Goal: Information Seeking & Learning: Learn about a topic

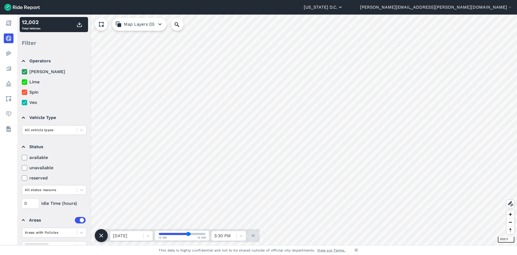
click at [343, 6] on icon "button" at bounding box center [340, 7] width 5 height 5
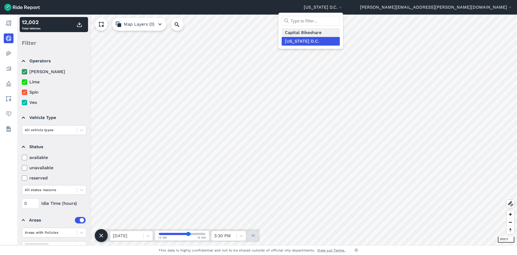
click at [340, 33] on link "Capital Bikeshare" at bounding box center [311, 32] width 58 height 9
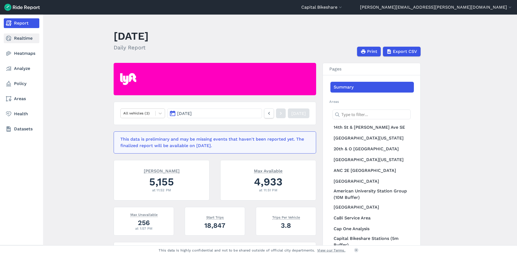
click at [20, 41] on link "Realtime" at bounding box center [22, 38] width 36 height 10
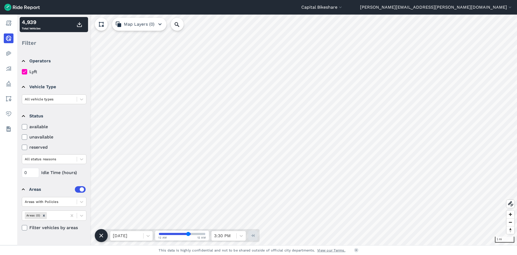
click at [23, 127] on icon at bounding box center [24, 126] width 5 height 5
click at [22, 127] on input "available" at bounding box center [22, 125] width 0 height 4
click at [61, 98] on div at bounding box center [49, 99] width 49 height 6
click at [45, 119] on div "ebike" at bounding box center [54, 121] width 65 height 9
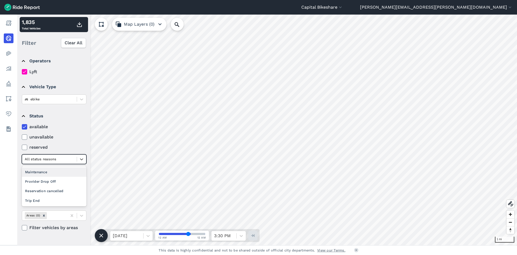
click at [76, 157] on div "All status reasons" at bounding box center [49, 159] width 55 height 8
click at [85, 144] on label "reserved" at bounding box center [54, 147] width 65 height 6
click at [22, 144] on input "reserved" at bounding box center [22, 146] width 0 height 4
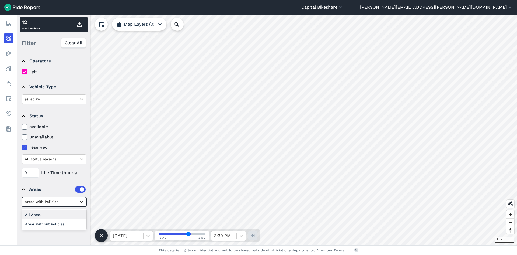
click at [78, 201] on div at bounding box center [81, 201] width 9 height 9
click at [62, 223] on div "Areas without Policies" at bounding box center [54, 223] width 65 height 9
click at [39, 200] on div at bounding box center [49, 201] width 49 height 6
click at [37, 225] on div "Areas with Policies" at bounding box center [54, 223] width 65 height 9
click at [79, 201] on div at bounding box center [81, 201] width 9 height 9
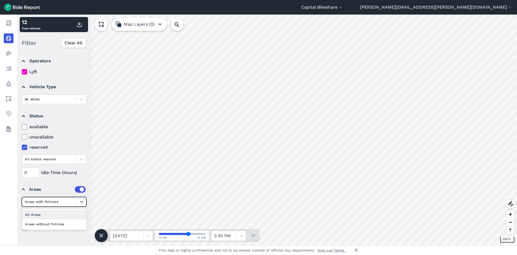
click at [50, 215] on div "All Areas" at bounding box center [54, 214] width 65 height 9
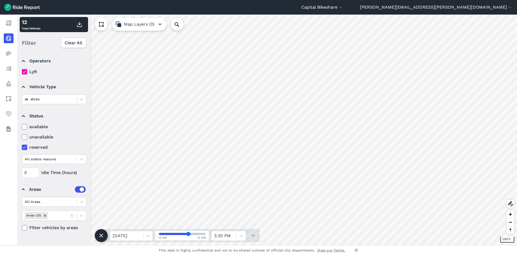
click at [23, 127] on use at bounding box center [25, 126] width 4 height 3
click at [22, 127] on input "available" at bounding box center [22, 125] width 0 height 4
click at [144, 236] on div at bounding box center [148, 235] width 9 height 9
click at [137, 213] on div "[DATE]" at bounding box center [131, 211] width 43 height 11
drag, startPoint x: 187, startPoint y: 233, endPoint x: 151, endPoint y: 237, distance: 36.7
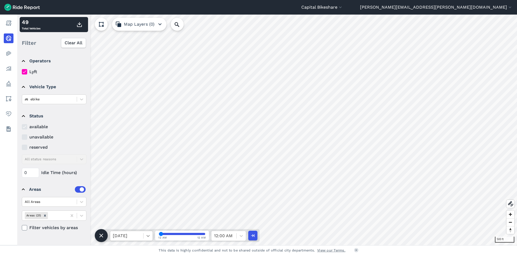
type input "0"
click at [159, 235] on input "range" at bounding box center [182, 234] width 46 height 2
click at [78, 24] on use "button" at bounding box center [79, 24] width 5 height 5
click at [73, 120] on summary "Status" at bounding box center [54, 115] width 64 height 15
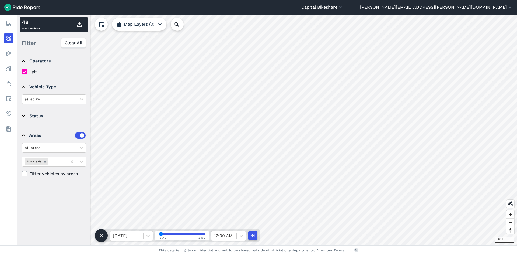
click at [40, 117] on summary "Status" at bounding box center [54, 115] width 64 height 15
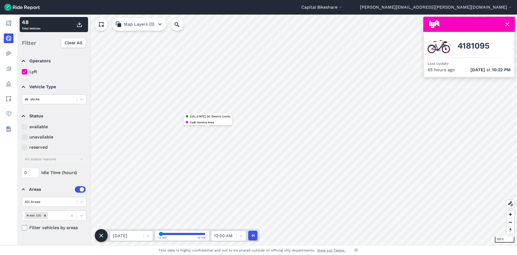
click at [196, 8] on header "Capital Bikeshare Capital Bikeshare [US_STATE] D.C. [PERSON_NAME][EMAIL_ADDRESS…" at bounding box center [258, 7] width 517 height 15
click at [71, 97] on div at bounding box center [49, 99] width 49 height 6
click at [65, 110] on div "All vehicle types" at bounding box center [54, 111] width 65 height 9
click at [82, 92] on summary "Vehicle Type" at bounding box center [54, 86] width 64 height 15
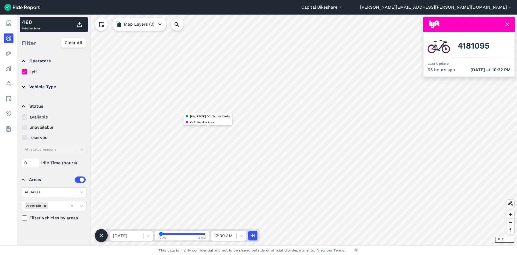
click at [46, 89] on summary "Vehicle Type" at bounding box center [54, 86] width 64 height 15
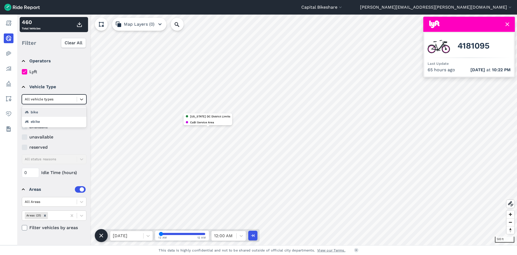
click at [63, 99] on div at bounding box center [49, 99] width 49 height 6
click at [63, 119] on div "ebike" at bounding box center [54, 121] width 65 height 9
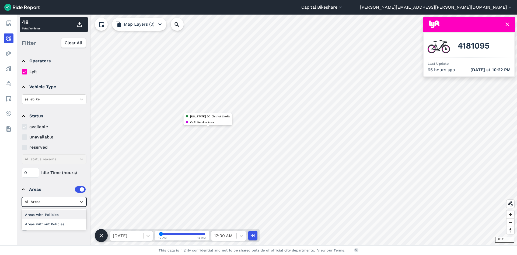
click at [61, 199] on div at bounding box center [49, 201] width 49 height 6
click at [56, 220] on div "Areas without Policies" at bounding box center [54, 223] width 65 height 9
click at [48, 206] on div "Areas without Policies" at bounding box center [54, 202] width 65 height 10
click at [63, 204] on div at bounding box center [49, 201] width 49 height 6
click at [62, 204] on div at bounding box center [49, 201] width 49 height 6
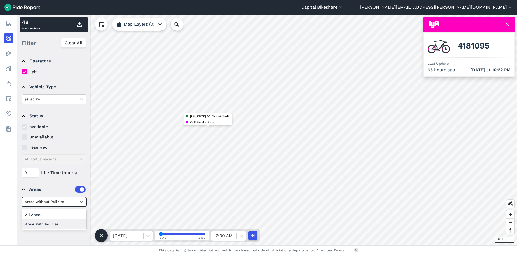
click at [54, 223] on div "Areas with Policies" at bounding box center [54, 223] width 65 height 9
click at [78, 200] on div at bounding box center [81, 201] width 9 height 9
click at [56, 221] on div "Areas without Policies" at bounding box center [54, 223] width 65 height 9
click at [81, 191] on label at bounding box center [80, 189] width 11 height 6
click at [75, 189] on input "checkbox" at bounding box center [75, 188] width 0 height 4
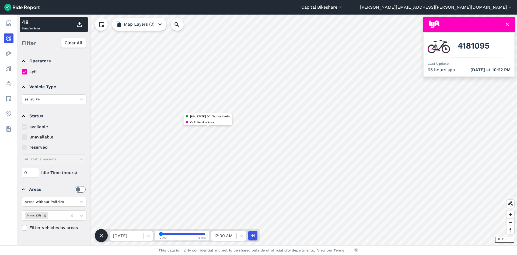
click at [81, 189] on label at bounding box center [80, 189] width 11 height 6
click at [75, 189] on input "checkbox" at bounding box center [75, 188] width 0 height 4
click at [80, 189] on label at bounding box center [80, 189] width 11 height 6
click at [75, 189] on input "checkbox" at bounding box center [75, 188] width 0 height 4
click at [79, 192] on label at bounding box center [80, 189] width 11 height 6
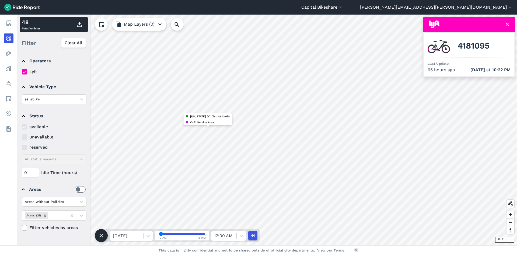
click at [75, 189] on input "checkbox" at bounding box center [75, 188] width 0 height 4
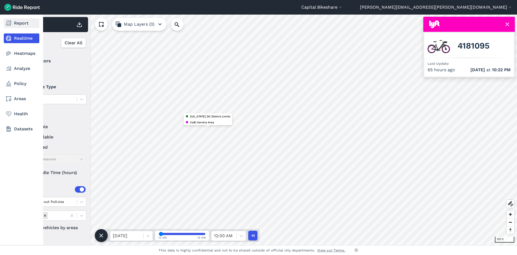
click at [13, 27] on link "Report" at bounding box center [22, 23] width 36 height 10
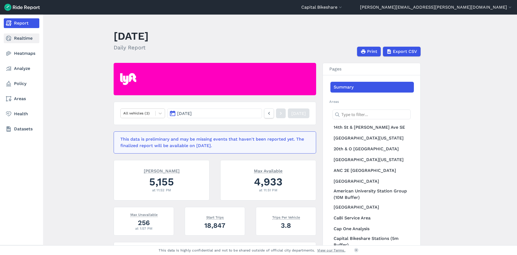
click at [14, 38] on link "Realtime" at bounding box center [22, 38] width 36 height 10
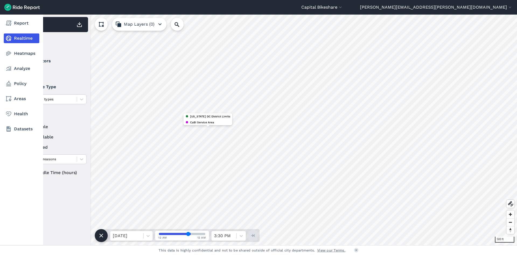
click at [32, 36] on link "Realtime" at bounding box center [22, 38] width 36 height 10
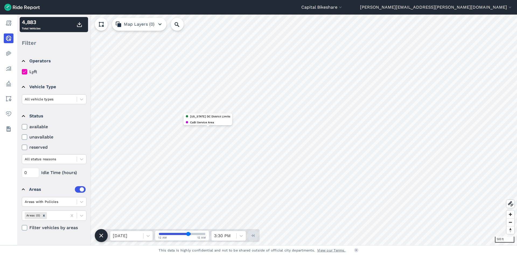
drag, startPoint x: 187, startPoint y: 233, endPoint x: 158, endPoint y: 232, distance: 28.8
type input "0"
click at [159, 233] on input "range" at bounding box center [182, 234] width 46 height 2
click at [80, 24] on icon "button" at bounding box center [79, 24] width 6 height 6
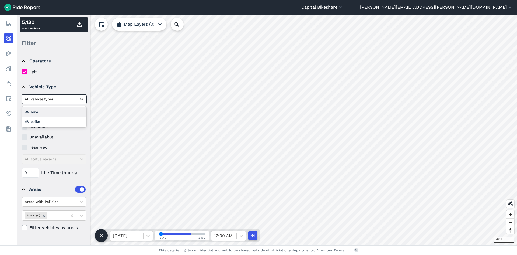
click at [60, 100] on div at bounding box center [49, 99] width 49 height 6
click at [41, 120] on div "ebike" at bounding box center [54, 121] width 65 height 9
click at [67, 199] on div at bounding box center [49, 201] width 49 height 6
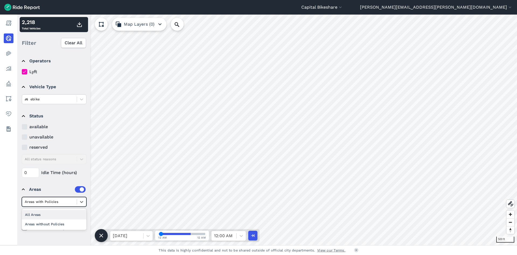
click at [57, 213] on div "All Areas" at bounding box center [54, 214] width 65 height 9
click at [56, 212] on div "Areas (21)" at bounding box center [44, 215] width 45 height 9
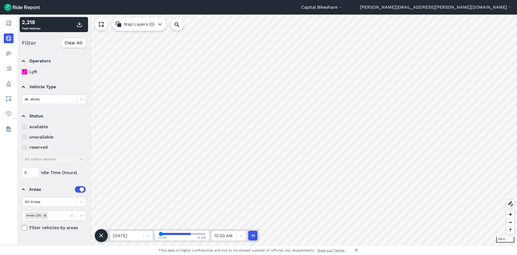
click at [83, 117] on summary "Status" at bounding box center [54, 115] width 64 height 15
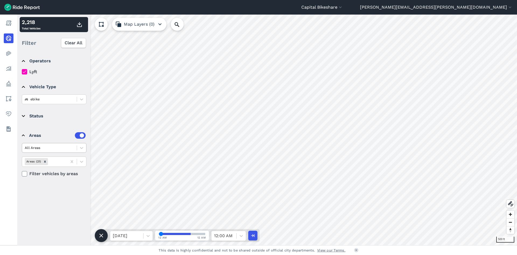
click at [65, 149] on div at bounding box center [49, 147] width 49 height 6
click at [55, 168] on div "Areas without Policies" at bounding box center [54, 169] width 65 height 9
click at [54, 148] on div at bounding box center [49, 147] width 49 height 6
click at [51, 157] on div "All Areas" at bounding box center [54, 160] width 65 height 9
click at [28, 115] on summary "Status" at bounding box center [54, 115] width 64 height 15
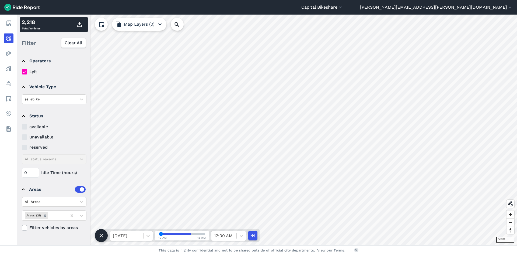
click at [22, 128] on icon at bounding box center [24, 126] width 5 height 5
click at [23, 129] on icon at bounding box center [24, 126] width 5 height 5
click at [62, 101] on div at bounding box center [49, 99] width 49 height 6
click at [49, 121] on div "bike" at bounding box center [54, 121] width 65 height 9
click at [24, 128] on icon at bounding box center [24, 126] width 5 height 5
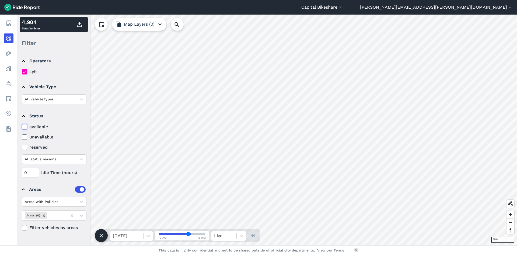
click at [22, 127] on input "available" at bounding box center [22, 125] width 0 height 4
click at [53, 99] on div at bounding box center [49, 99] width 49 height 6
click at [52, 120] on div "ebike" at bounding box center [54, 121] width 65 height 9
click at [117, 237] on div at bounding box center [127, 236] width 28 height 8
click at [117, 212] on div "[DATE]" at bounding box center [131, 211] width 43 height 11
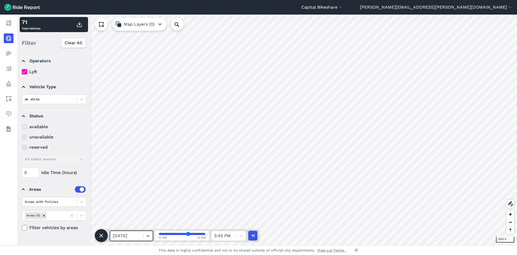
drag, startPoint x: 190, startPoint y: 232, endPoint x: 199, endPoint y: 233, distance: 8.7
click at [200, 234] on input "range" at bounding box center [182, 234] width 46 height 2
drag, startPoint x: 200, startPoint y: 234, endPoint x: 172, endPoint y: 234, distance: 27.8
click at [172, 234] on input "range" at bounding box center [182, 234] width 46 height 2
drag, startPoint x: 172, startPoint y: 234, endPoint x: 167, endPoint y: 235, distance: 4.9
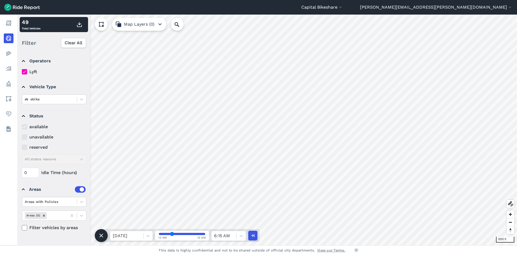
type input "14"
click at [167, 235] on input "range" at bounding box center [182, 234] width 46 height 2
